Goal: Task Accomplishment & Management: Use online tool/utility

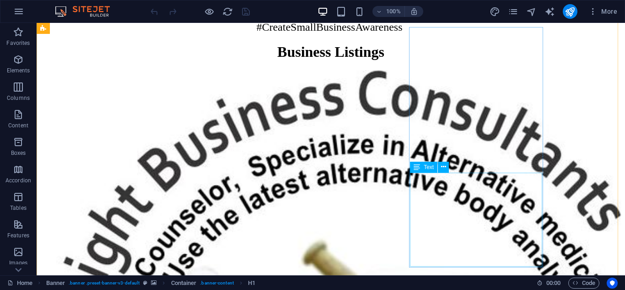
scroll to position [503, 0]
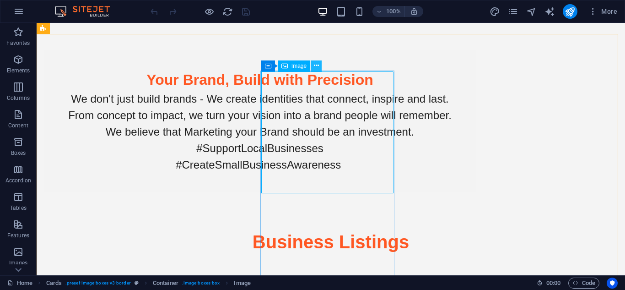
click at [314, 65] on icon at bounding box center [316, 66] width 5 height 10
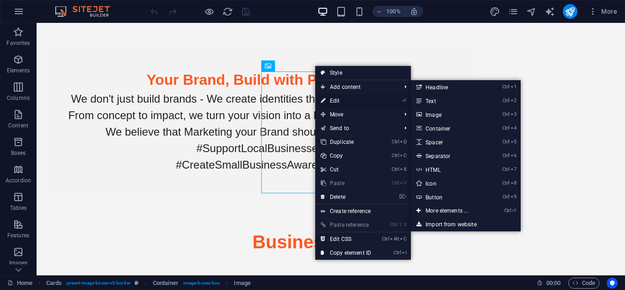
drag, startPoint x: 145, startPoint y: 85, endPoint x: 336, endPoint y: 101, distance: 191.4
click at [336, 101] on link "⏎ Edit" at bounding box center [345, 101] width 61 height 14
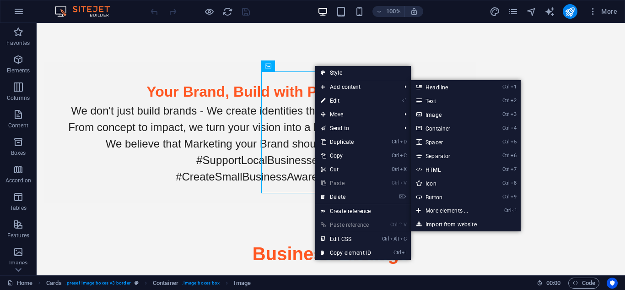
select select "px"
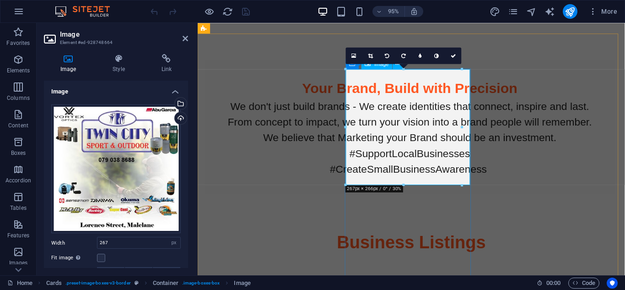
scroll to position [469, 0]
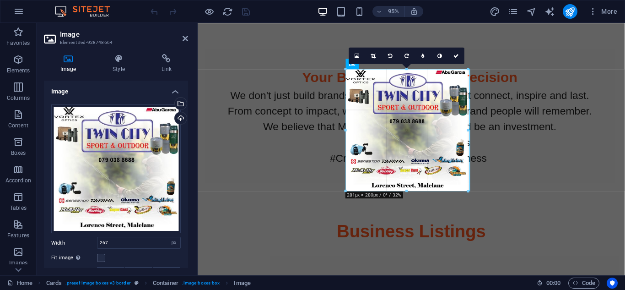
drag, startPoint x: 461, startPoint y: 185, endPoint x: 470, endPoint y: 186, distance: 8.7
type input "281"
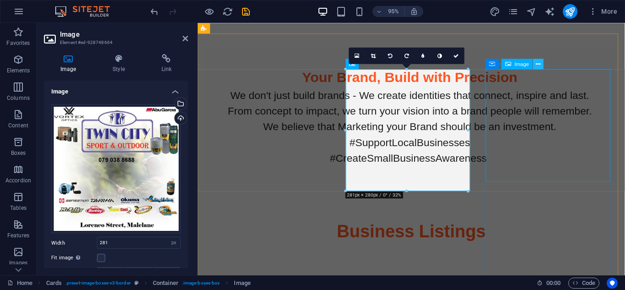
click at [536, 65] on icon at bounding box center [538, 63] width 5 height 9
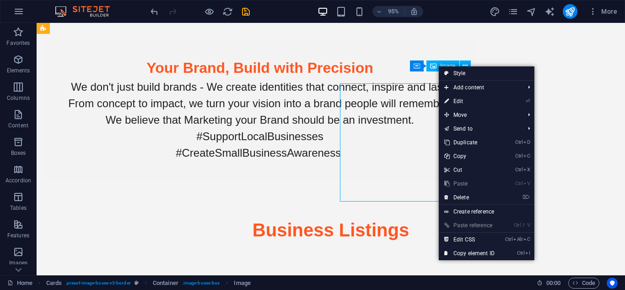
scroll to position [458, 0]
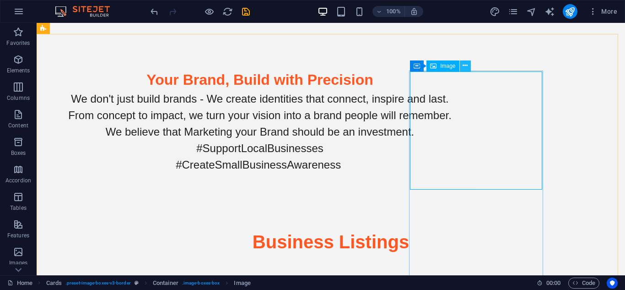
click at [467, 68] on icon at bounding box center [465, 66] width 5 height 10
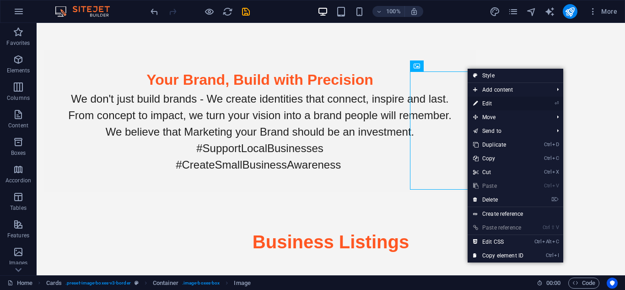
click at [488, 102] on link "⏎ Edit" at bounding box center [498, 104] width 61 height 14
select select "px"
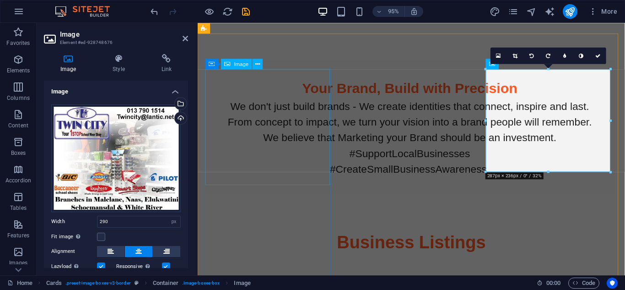
scroll to position [469, 0]
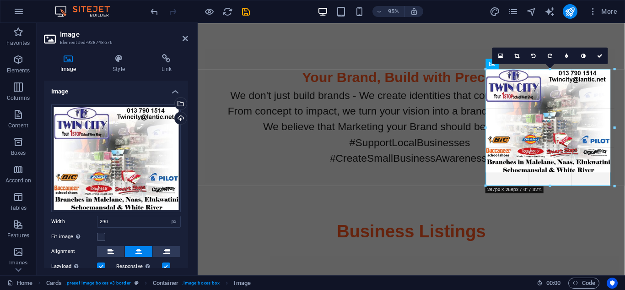
drag, startPoint x: 610, startPoint y: 173, endPoint x: 608, endPoint y: 188, distance: 14.9
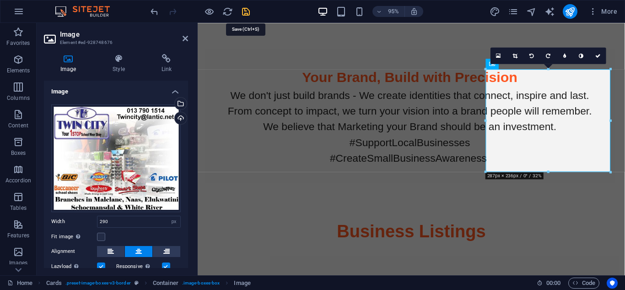
click at [245, 13] on icon "save" at bounding box center [246, 11] width 11 height 11
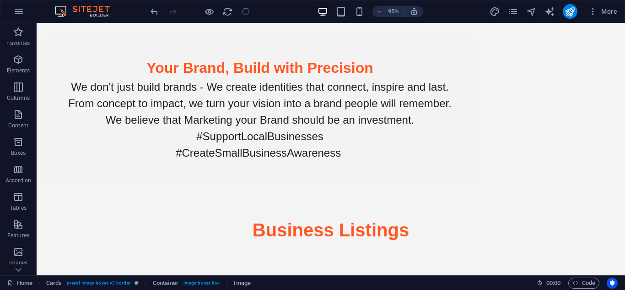
scroll to position [458, 0]
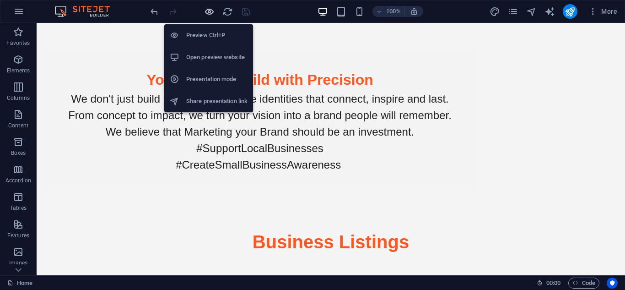
click at [207, 16] on icon "button" at bounding box center [209, 11] width 11 height 11
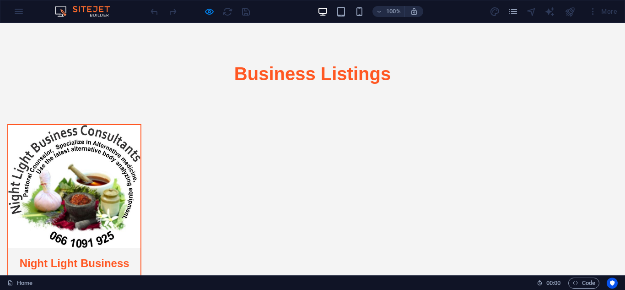
scroll to position [581, 0]
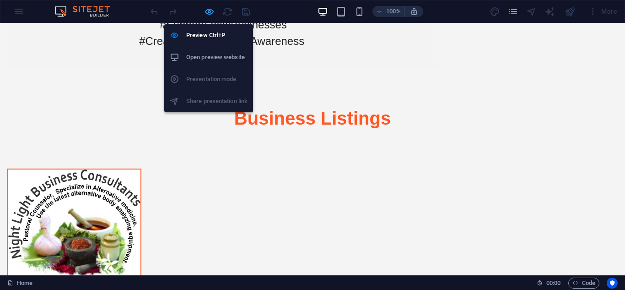
click at [210, 12] on icon "button" at bounding box center [209, 11] width 11 height 11
